Goal: Answer question/provide support

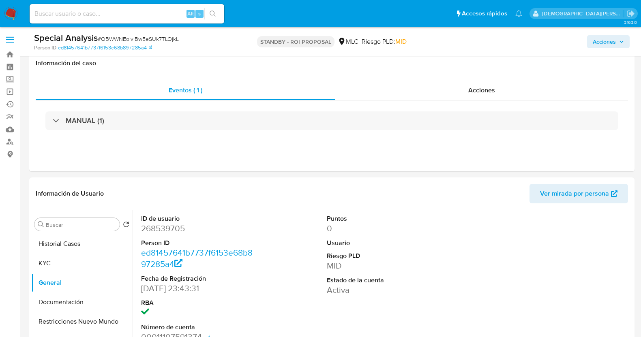
select select "10"
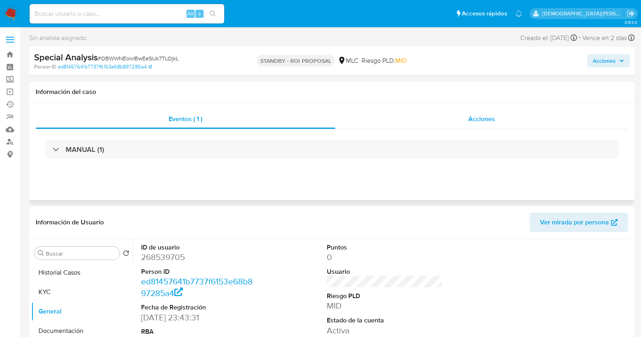
click at [423, 121] on div "Acciones" at bounding box center [481, 118] width 293 height 19
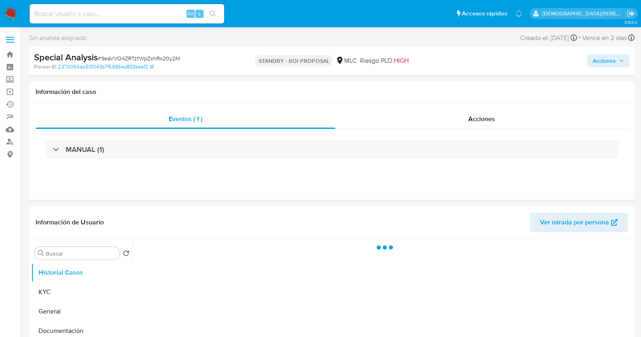
select select "10"
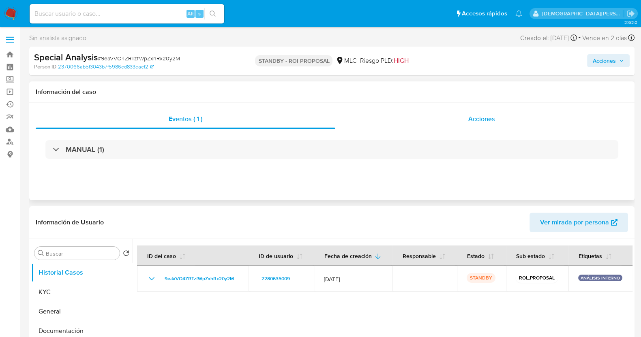
click at [481, 123] on span "Acciones" at bounding box center [481, 118] width 27 height 9
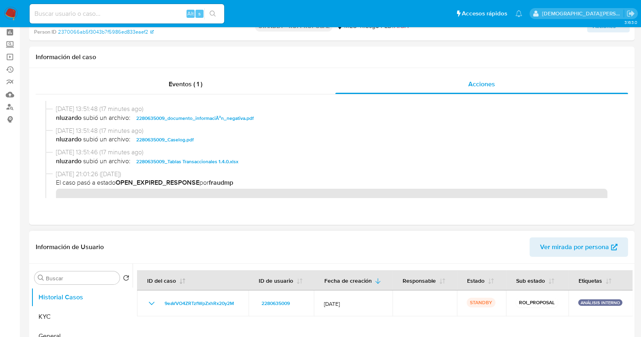
scroll to position [50, 0]
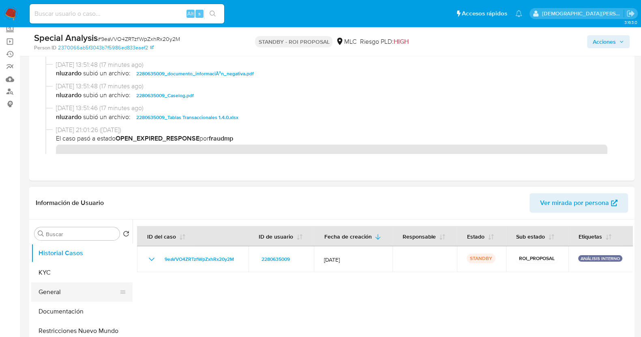
click at [81, 291] on button "General" at bounding box center [78, 291] width 95 height 19
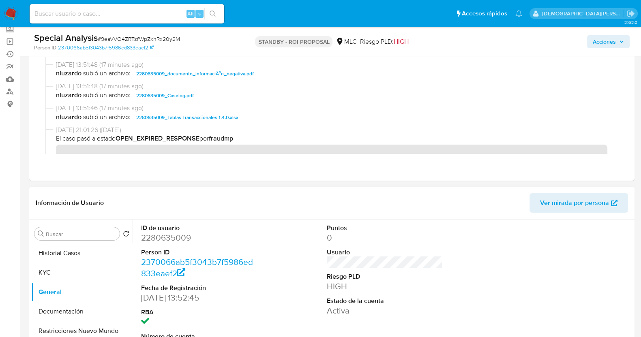
click at [168, 235] on dd "2280635009" at bounding box center [199, 237] width 116 height 11
copy dd "2280635009"
click at [60, 307] on button "Documentación" at bounding box center [78, 311] width 95 height 19
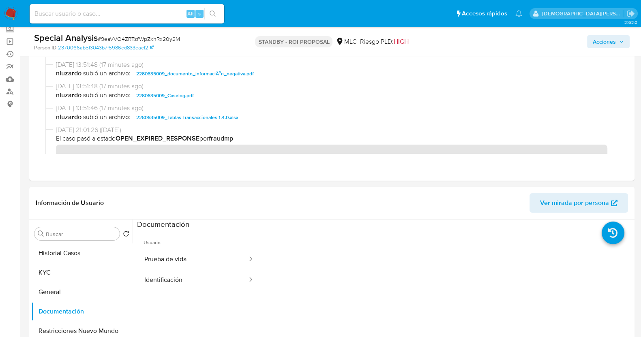
drag, startPoint x: 176, startPoint y: 259, endPoint x: 271, endPoint y: 184, distance: 120.9
click at [177, 259] on button "Prueba de vida" at bounding box center [192, 259] width 111 height 21
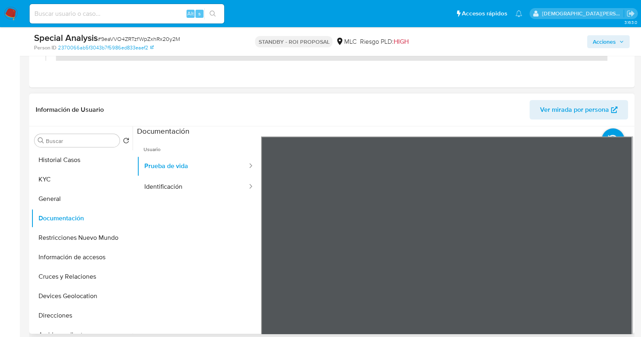
scroll to position [152, 0]
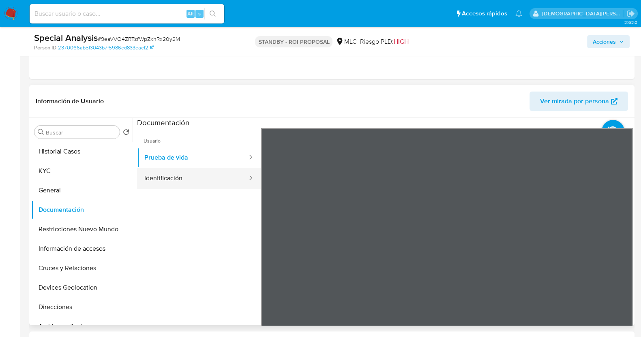
click at [203, 176] on button "Identificación" at bounding box center [192, 178] width 111 height 21
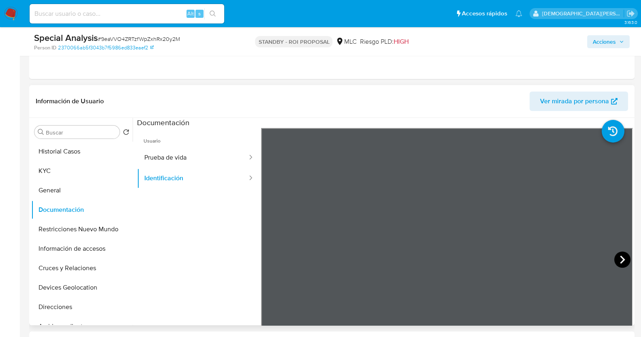
click at [620, 257] on icon at bounding box center [622, 260] width 5 height 8
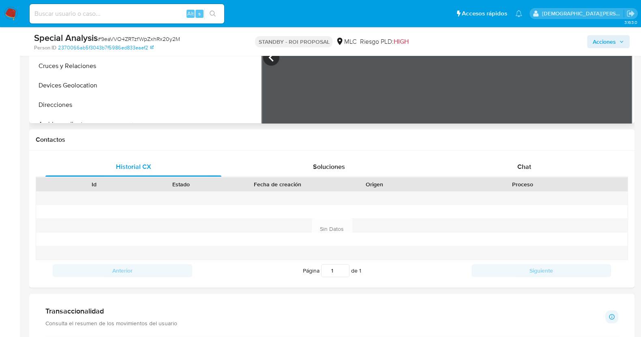
scroll to position [202, 0]
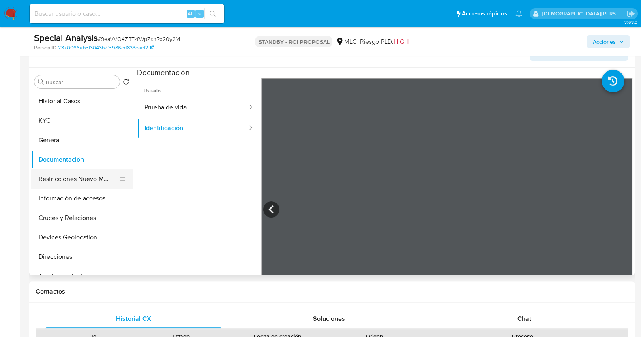
click at [81, 176] on button "Restricciones Nuevo Mundo" at bounding box center [78, 178] width 95 height 19
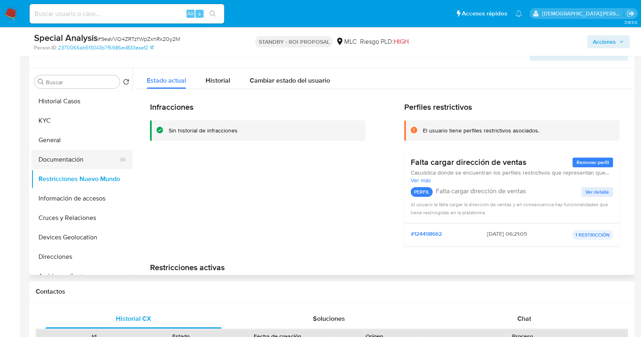
click at [67, 158] on button "Documentación" at bounding box center [78, 159] width 95 height 19
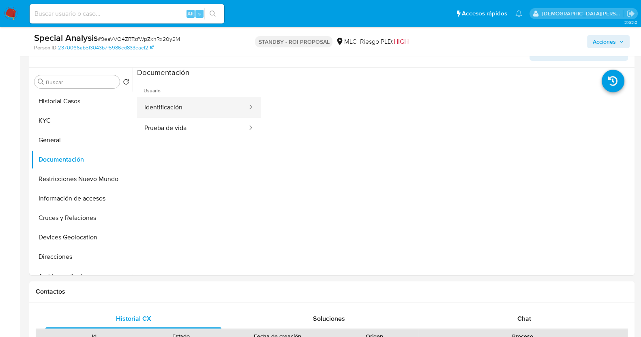
click at [220, 112] on button "Identificación" at bounding box center [192, 107] width 111 height 21
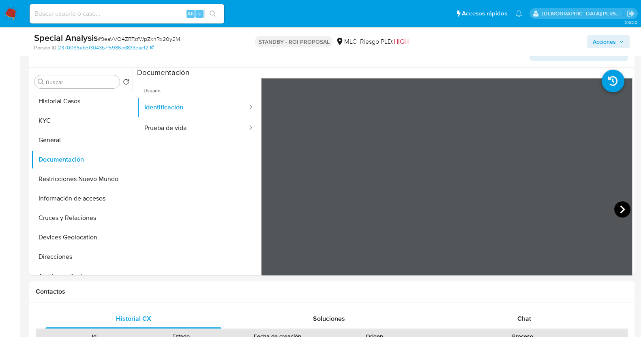
click at [616, 209] on icon at bounding box center [622, 209] width 16 height 16
click at [203, 127] on button "Prueba de vida" at bounding box center [192, 128] width 111 height 21
click at [217, 111] on button "Identificación" at bounding box center [192, 107] width 111 height 21
click at [58, 216] on button "Cruces y Relaciones" at bounding box center [78, 217] width 95 height 19
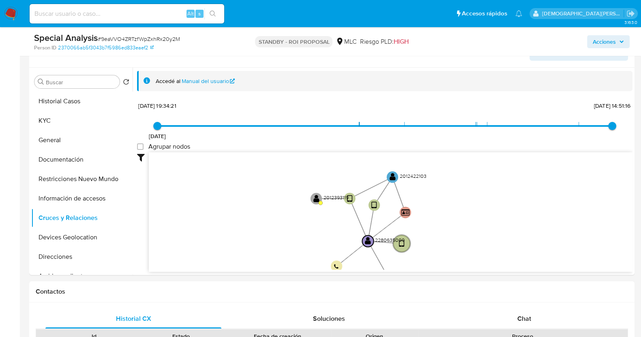
drag, startPoint x: 287, startPoint y: 183, endPoint x: 282, endPoint y: 238, distance: 54.9
click at [282, 238] on icon "device-6554e54a11e8f85e590bee98  user-2280635009  2280635009 device-689636a42…" at bounding box center [391, 211] width 484 height 118
click at [316, 195] on text "" at bounding box center [316, 199] width 6 height 8
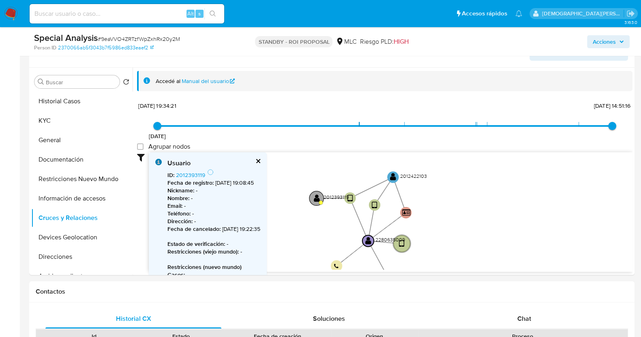
click at [316, 195] on text "" at bounding box center [317, 198] width 6 height 8
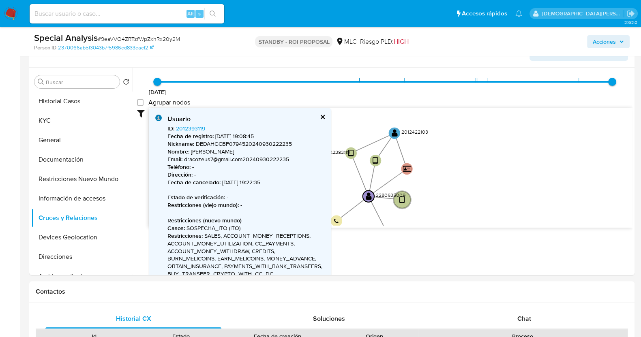
scroll to position [50, 0]
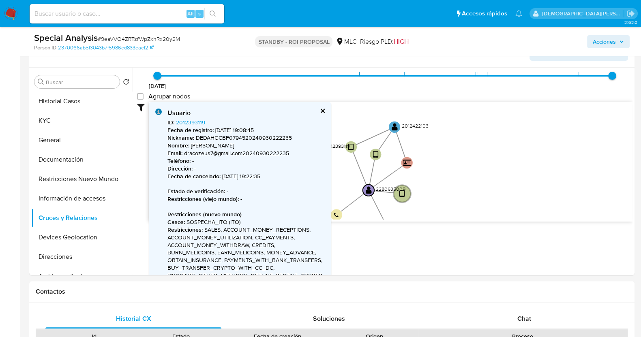
click at [323, 111] on button "cerrar" at bounding box center [321, 110] width 5 height 5
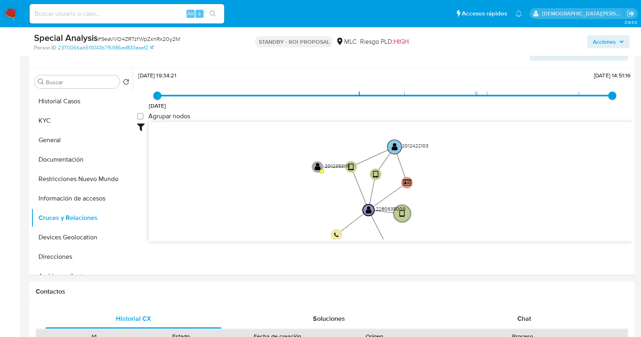
click at [393, 143] on text "" at bounding box center [395, 147] width 6 height 8
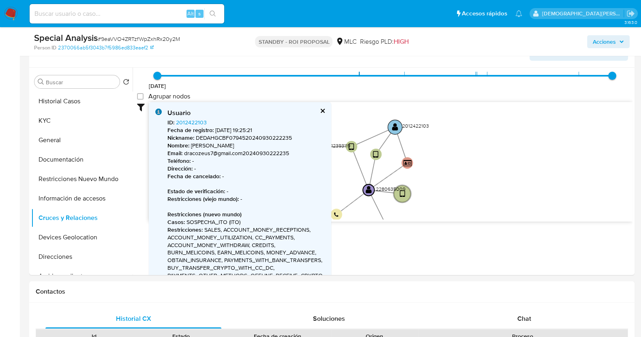
click at [395, 124] on text "" at bounding box center [395, 127] width 6 height 8
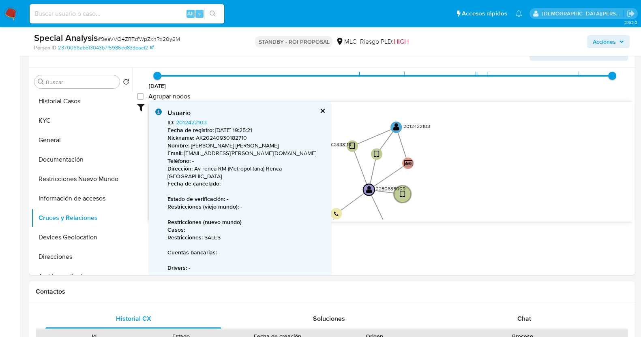
click at [319, 108] on button "cerrar" at bounding box center [321, 110] width 5 height 5
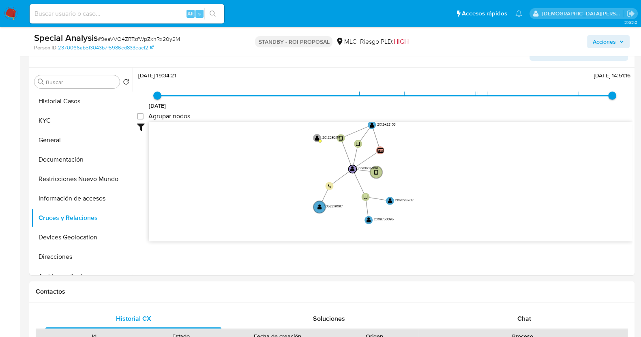
drag, startPoint x: 303, startPoint y: 178, endPoint x: 300, endPoint y: 165, distance: 14.1
click at [300, 165] on icon "device-6554e54a11e8f85e590bee98  user-2280635009  2280635009 device-689636a42…" at bounding box center [391, 181] width 484 height 118
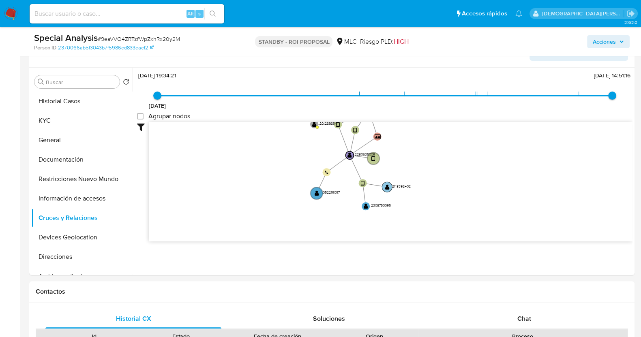
click at [387, 186] on text "" at bounding box center [387, 187] width 4 height 6
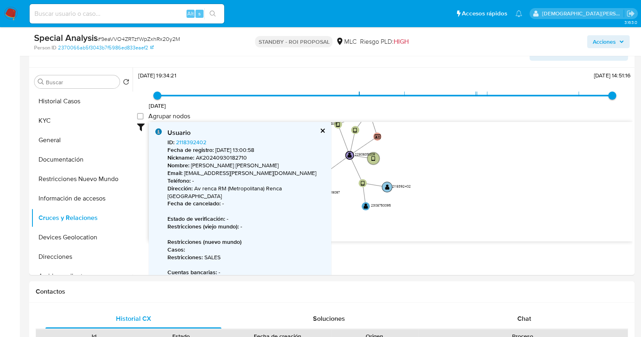
scroll to position [50, 0]
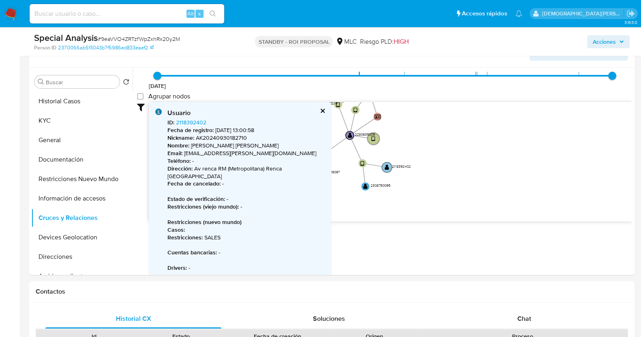
click at [384, 163] on circle at bounding box center [387, 167] width 10 height 10
drag, startPoint x: 190, startPoint y: 145, endPoint x: 262, endPoint y: 146, distance: 71.3
click at [262, 146] on p "Nombre : Dagner Joel Burgos Gomez" at bounding box center [245, 146] width 157 height 8
click at [446, 193] on icon "device-6554e54a11e8f85e590bee98  user-2280635009  2280635009 device-689636a42…" at bounding box center [391, 161] width 484 height 118
click at [191, 122] on link "2118392402" at bounding box center [191, 122] width 30 height 8
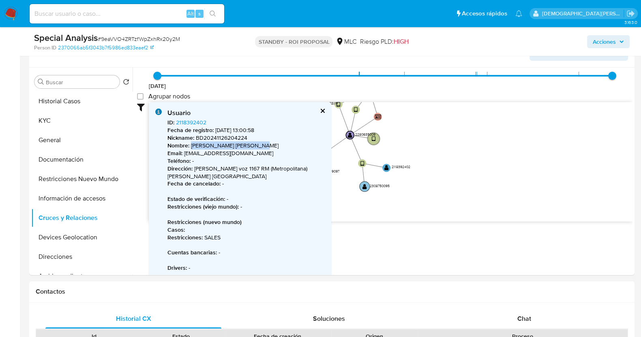
click at [364, 188] on text "" at bounding box center [364, 187] width 4 height 6
drag, startPoint x: 191, startPoint y: 142, endPoint x: 279, endPoint y: 148, distance: 88.1
click at [279, 148] on p "Nombre : Alexander Adolfo Plasencia Pantoja" at bounding box center [245, 146] width 157 height 8
click at [383, 169] on circle at bounding box center [386, 168] width 10 height 10
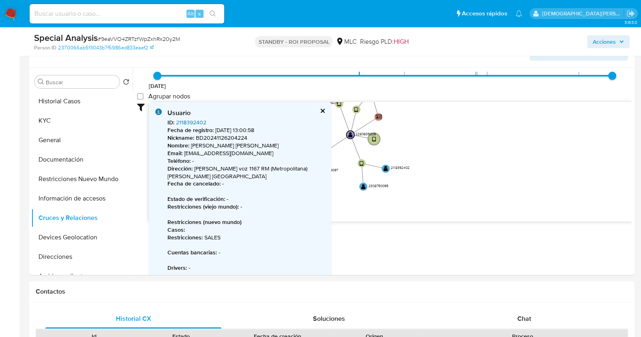
click at [197, 122] on link "2118392402" at bounding box center [191, 122] width 30 height 8
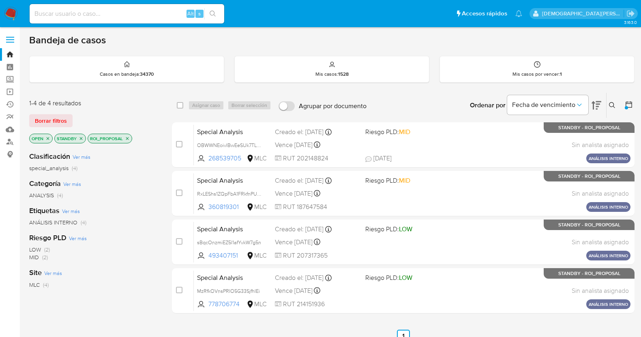
scroll to position [55, 0]
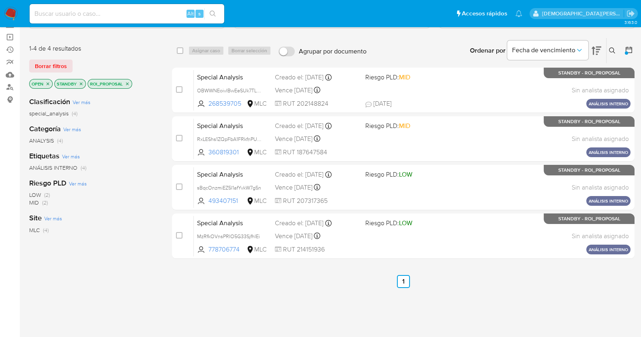
click at [127, 81] on icon "close-filter" at bounding box center [127, 83] width 5 height 5
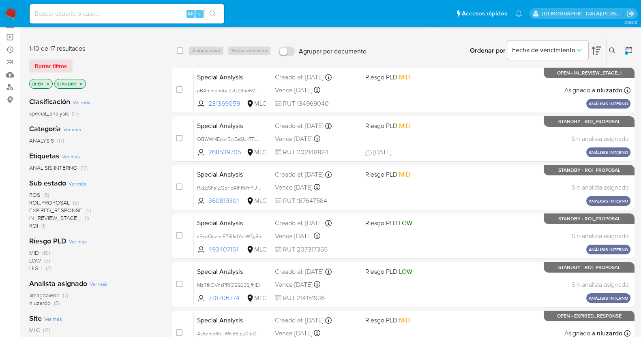
click at [57, 201] on span "ROI_PROPOSAL" at bounding box center [49, 203] width 41 height 8
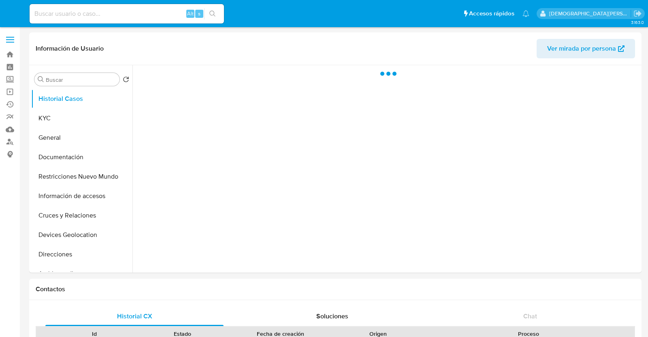
select select "10"
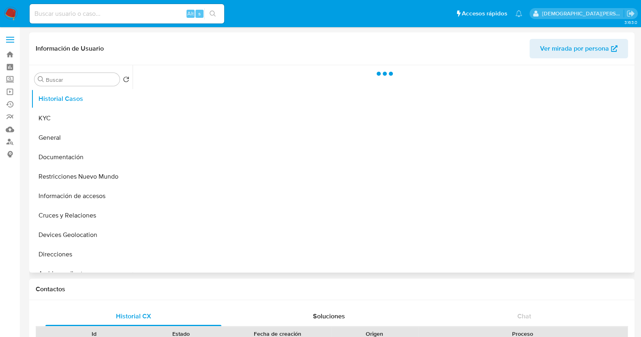
select select "10"
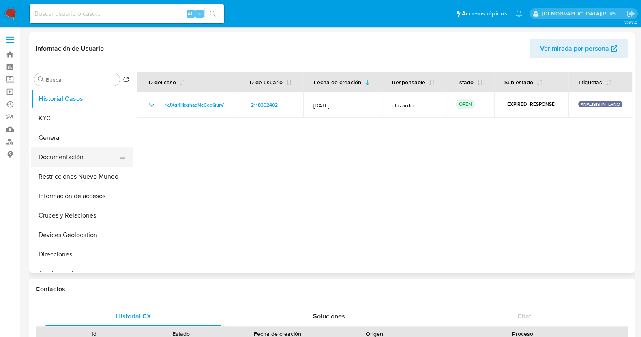
click at [68, 159] on button "Documentación" at bounding box center [78, 157] width 95 height 19
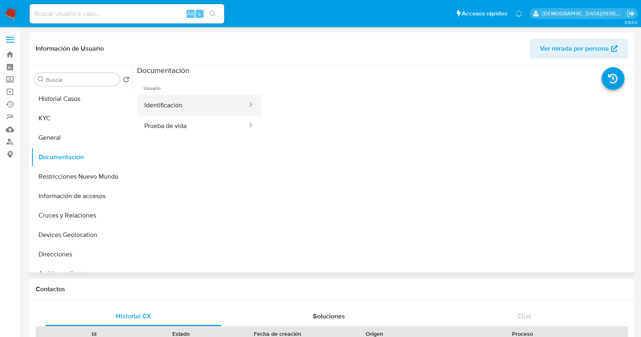
click at [198, 108] on button "Identificación" at bounding box center [192, 105] width 111 height 21
